Goal: Navigation & Orientation: Understand site structure

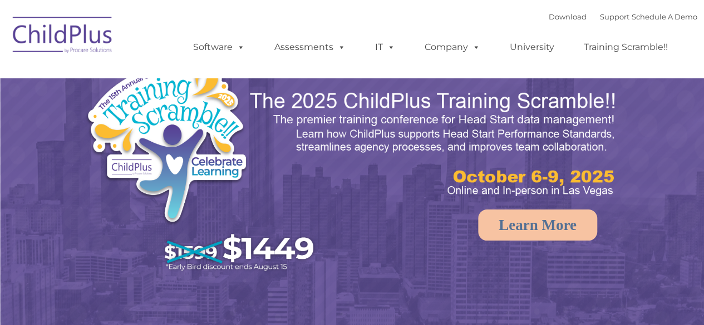
select select "MEDIUM"
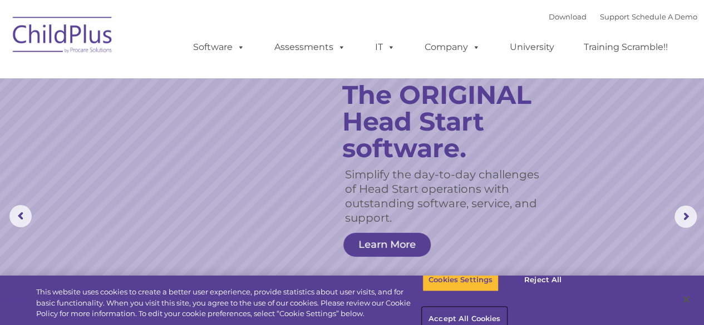
click at [506, 308] on button "Accept All Cookies" at bounding box center [464, 319] width 84 height 23
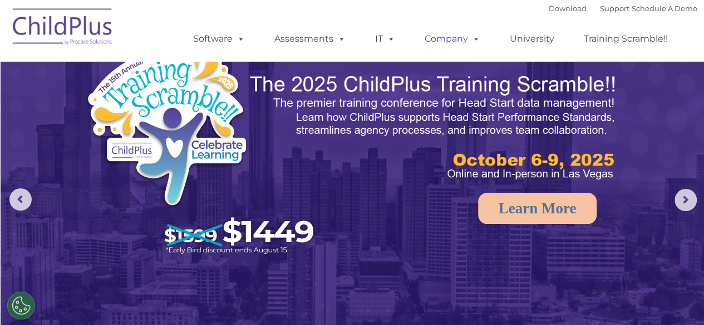
click at [434, 42] on link "Company" at bounding box center [452, 39] width 78 height 22
